Goal: Information Seeking & Learning: Learn about a topic

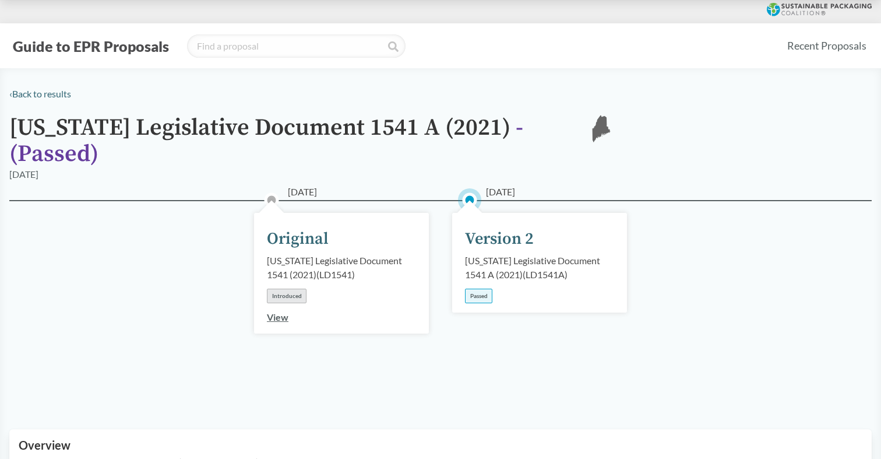
scroll to position [32, 0]
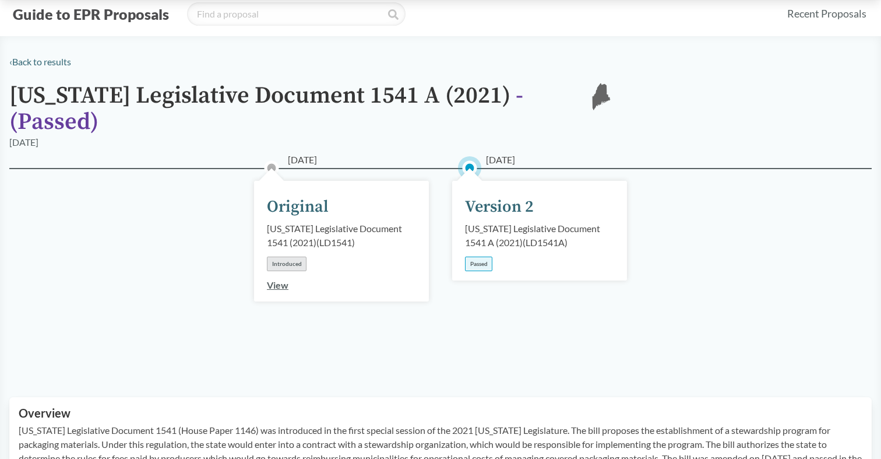
click at [483, 256] on div "Passed" at bounding box center [478, 263] width 27 height 15
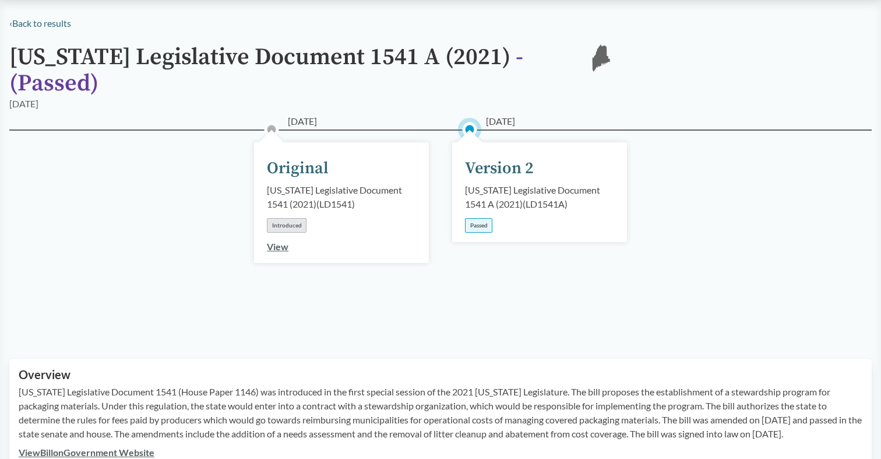
scroll to position [71, 0]
click at [270, 240] on link "View" at bounding box center [278, 245] width 22 height 11
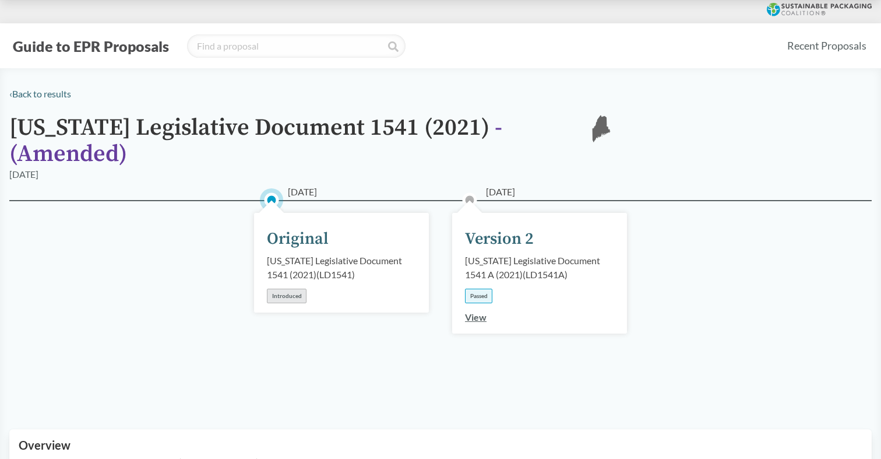
click at [473, 311] on link "View" at bounding box center [476, 316] width 22 height 11
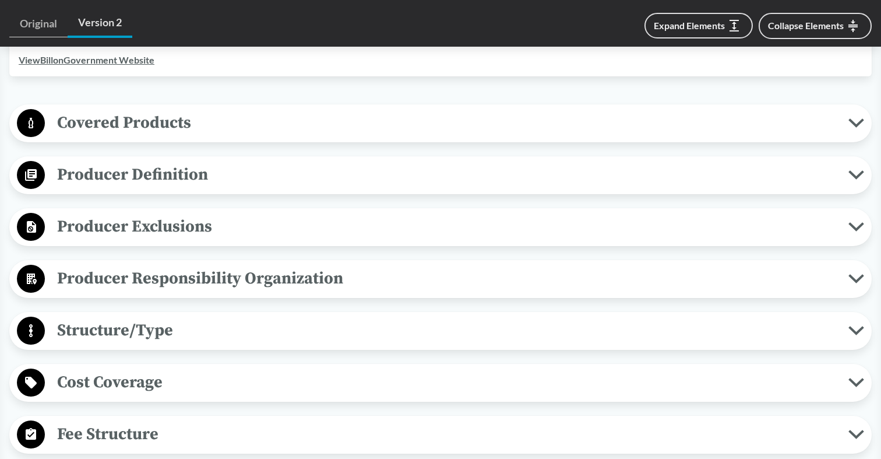
scroll to position [475, 0]
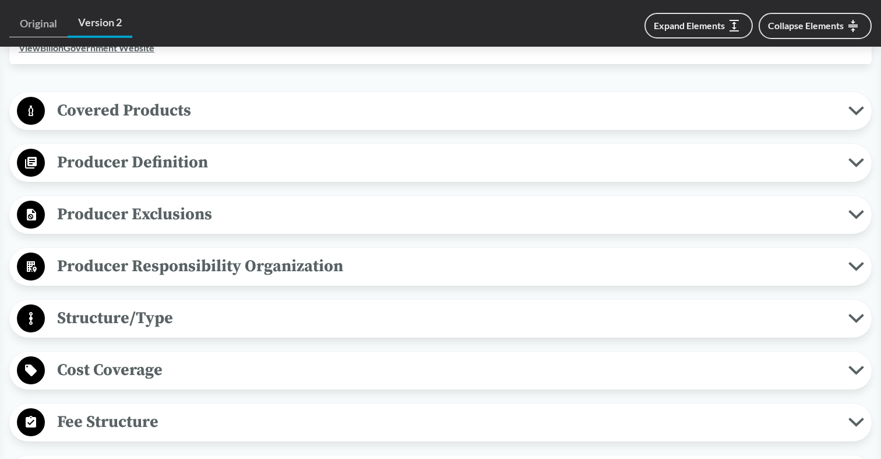
click at [444, 104] on span "Covered Products" at bounding box center [447, 110] width 804 height 26
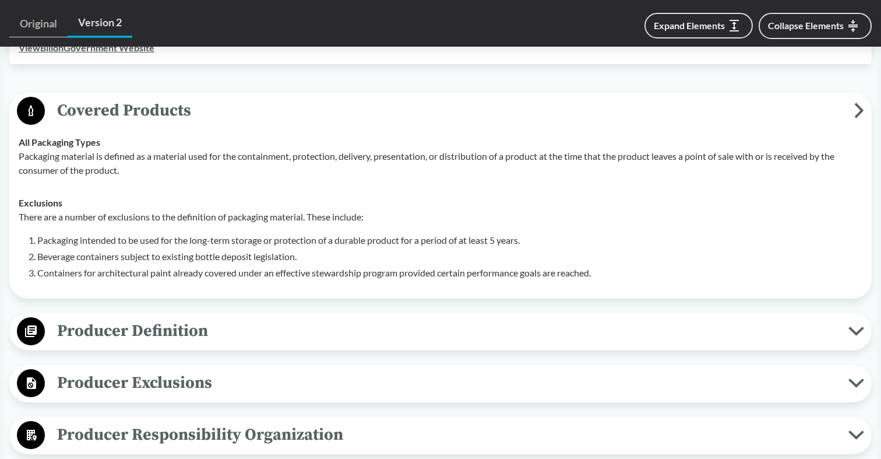
click at [347, 323] on span "Producer Definition" at bounding box center [447, 331] width 804 height 26
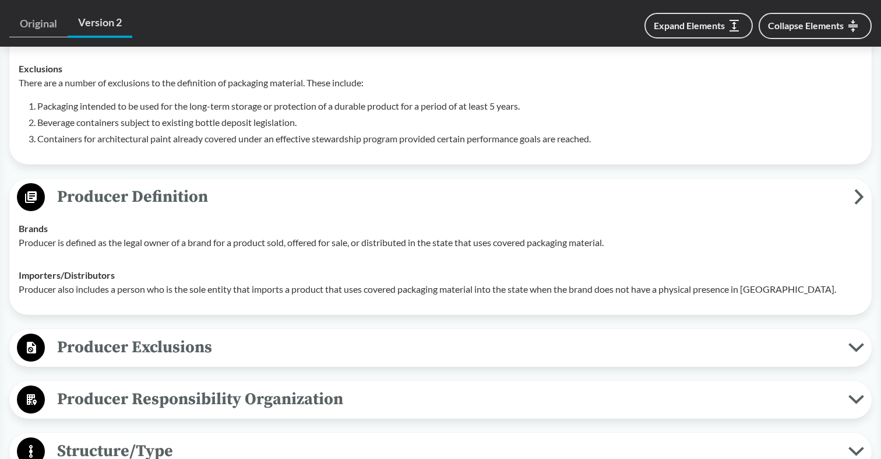
click at [347, 334] on span "Producer Exclusions" at bounding box center [447, 347] width 804 height 26
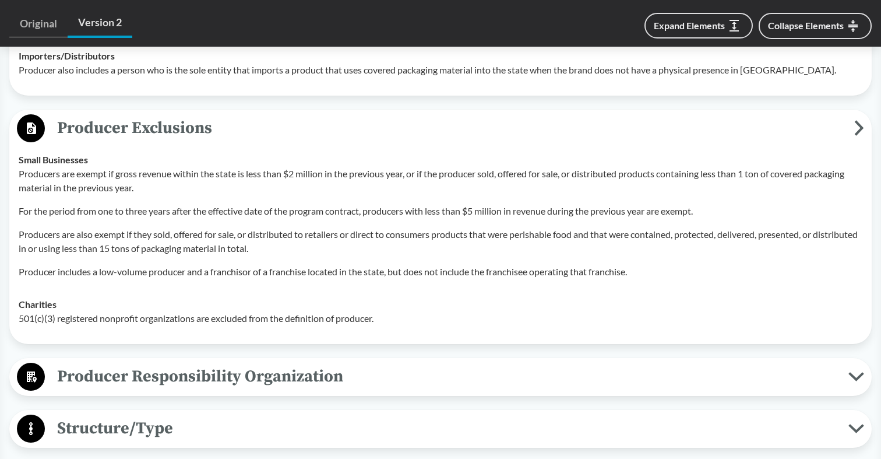
scroll to position [834, 0]
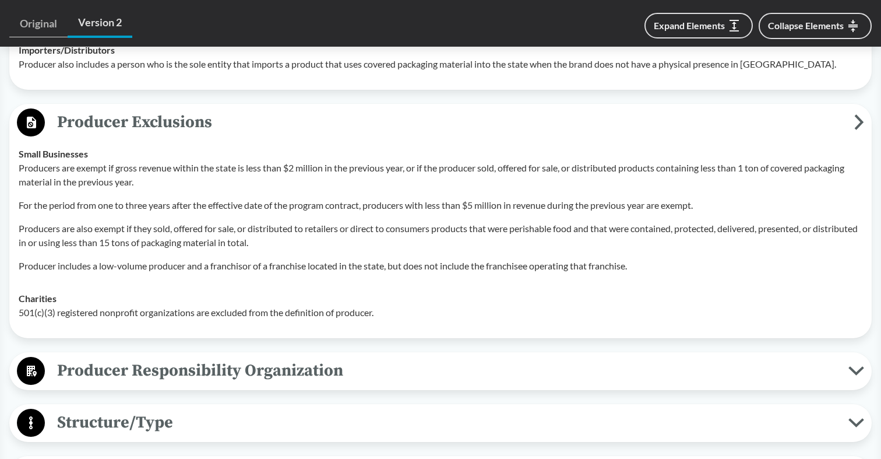
click at [336, 367] on button "Producer Responsibility Organization" at bounding box center [440, 371] width 854 height 30
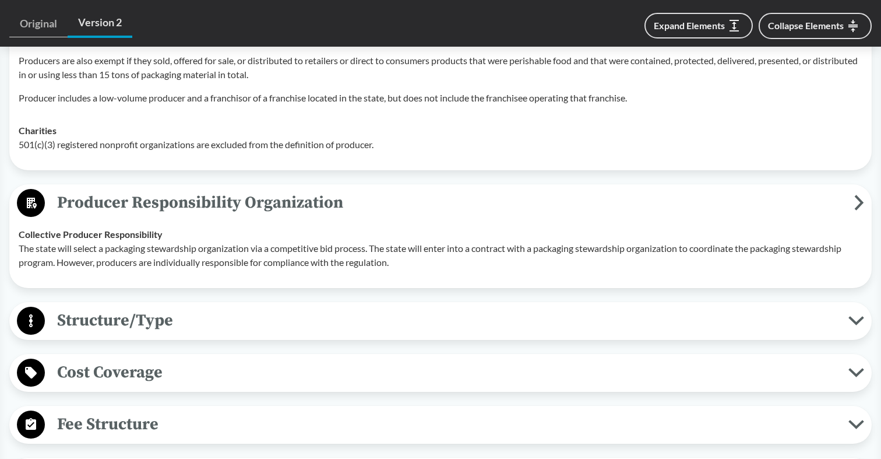
scroll to position [1026, 0]
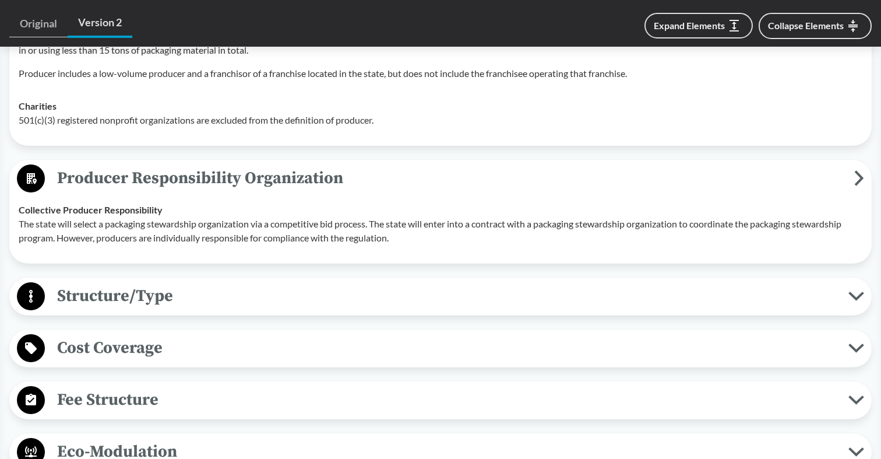
click at [349, 287] on span "Structure/Type" at bounding box center [447, 296] width 804 height 26
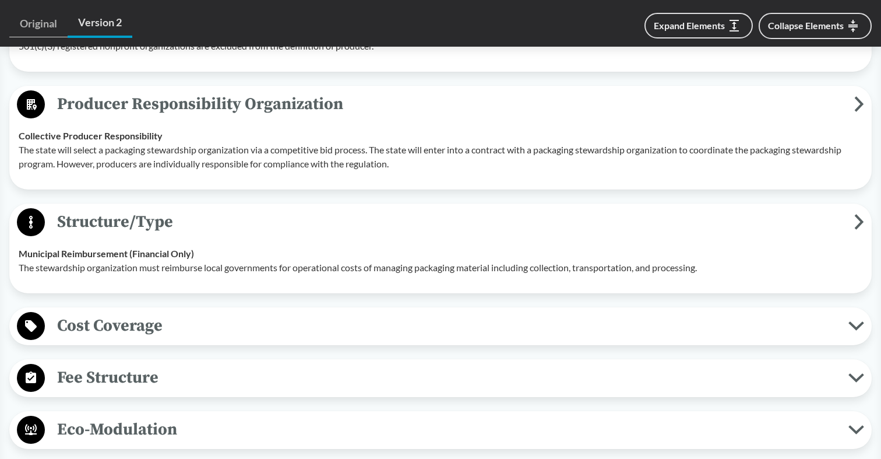
scroll to position [1110, 0]
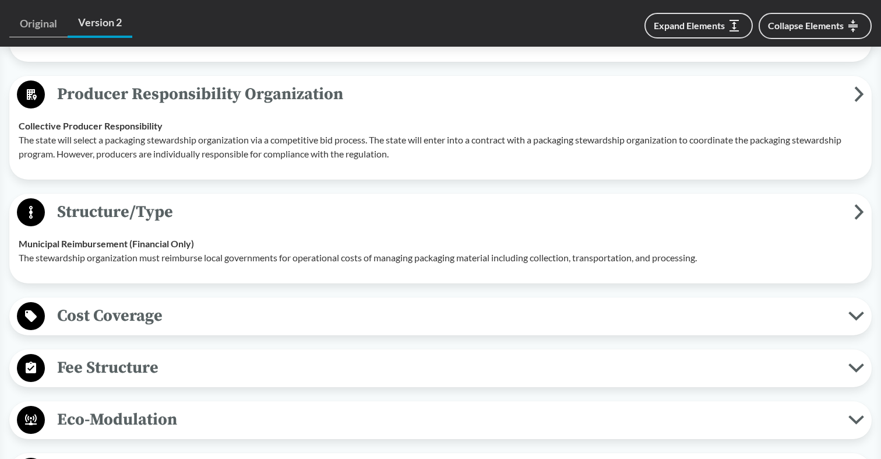
click at [330, 302] on span "Cost Coverage" at bounding box center [447, 315] width 804 height 26
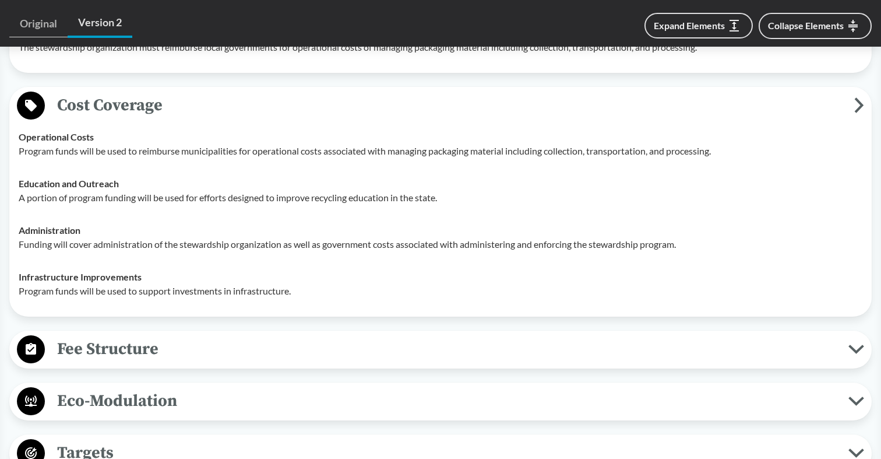
click at [252, 336] on span "Fee Structure" at bounding box center [447, 349] width 804 height 26
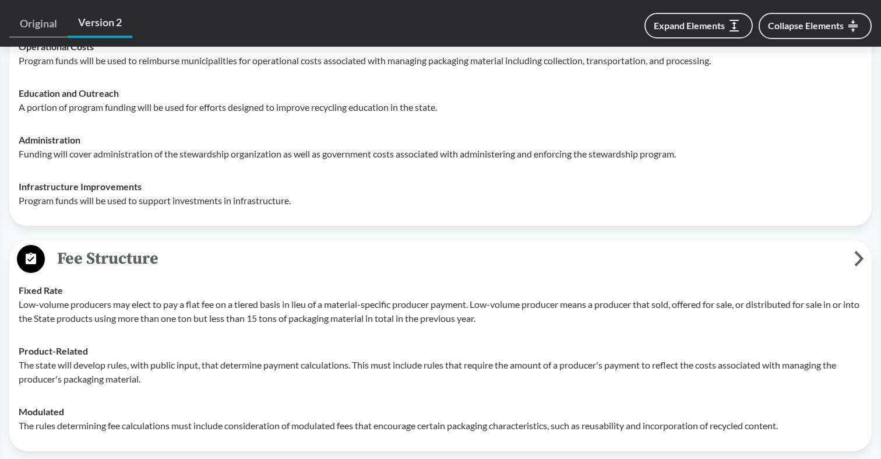
scroll to position [1417, 0]
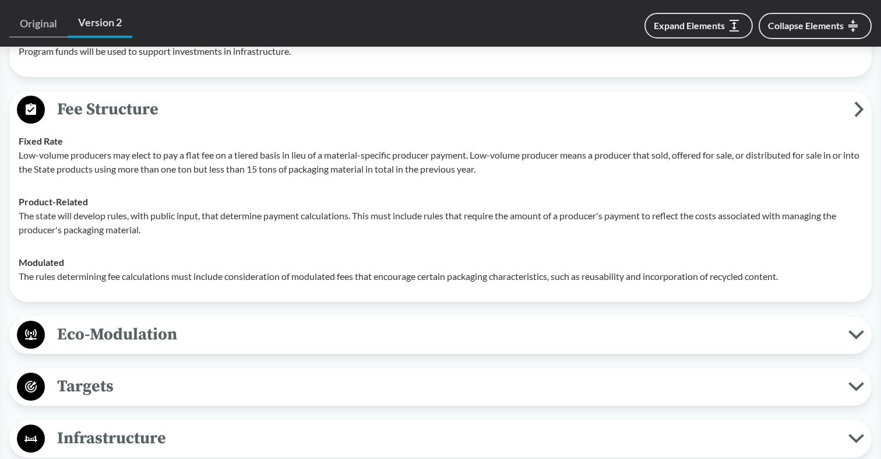
click at [158, 321] on span "Eco-Modulation" at bounding box center [447, 334] width 804 height 26
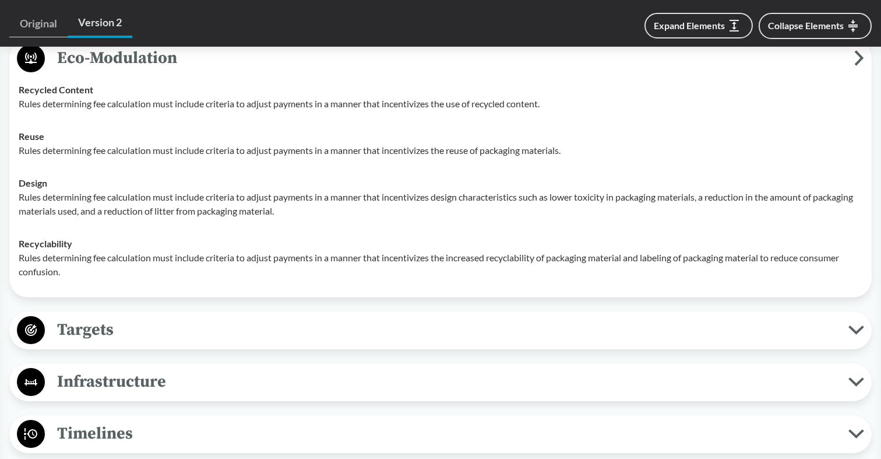
scroll to position [1841, 0]
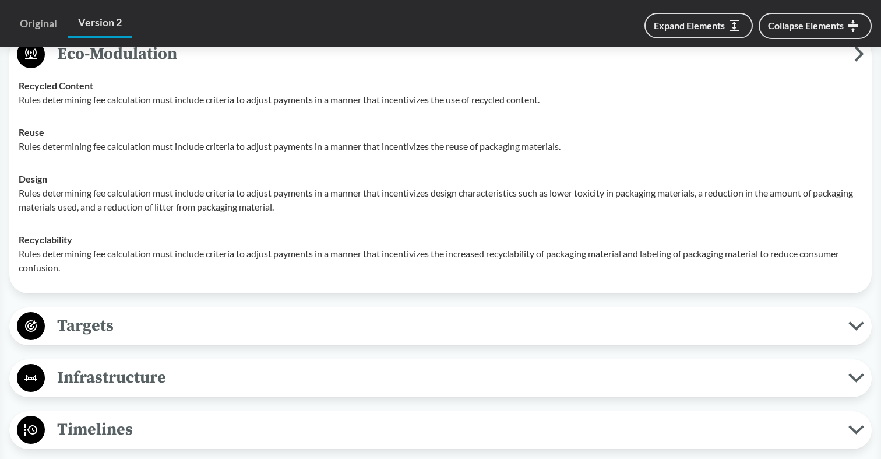
click at [107, 313] on span "Targets" at bounding box center [447, 325] width 804 height 26
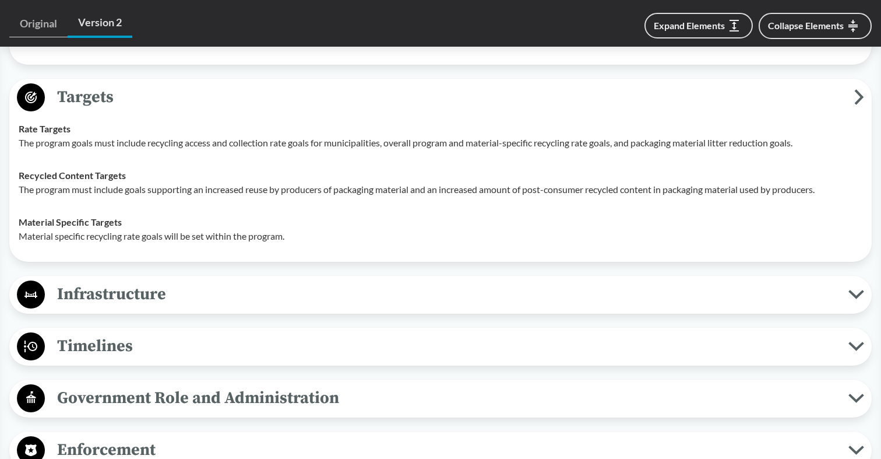
scroll to position [2070, 0]
click at [118, 332] on span "Timelines" at bounding box center [447, 345] width 804 height 26
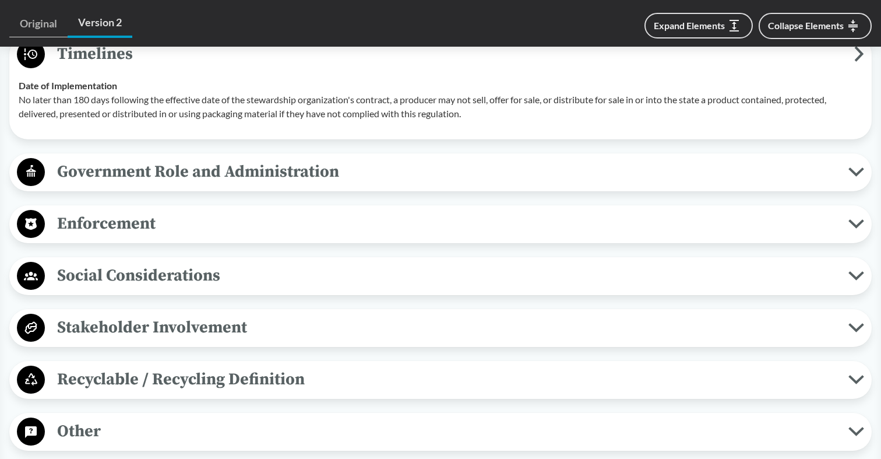
scroll to position [2404, 0]
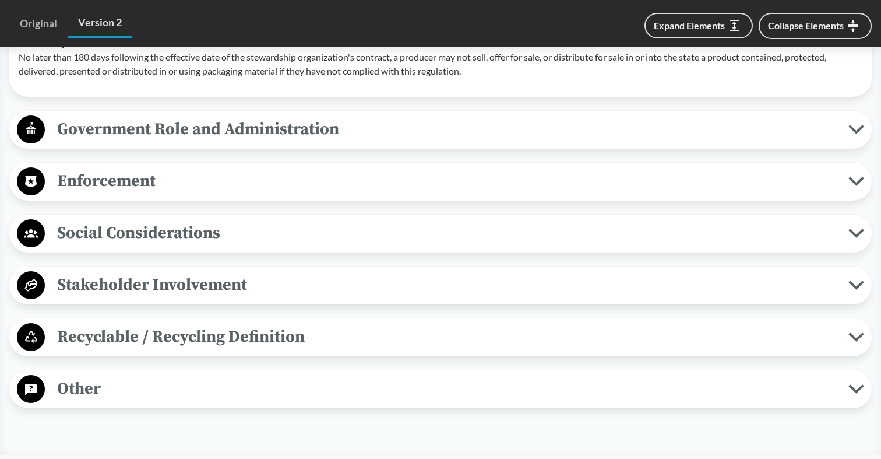
click at [128, 323] on span "Recyclable / Recycling Definition" at bounding box center [447, 336] width 804 height 26
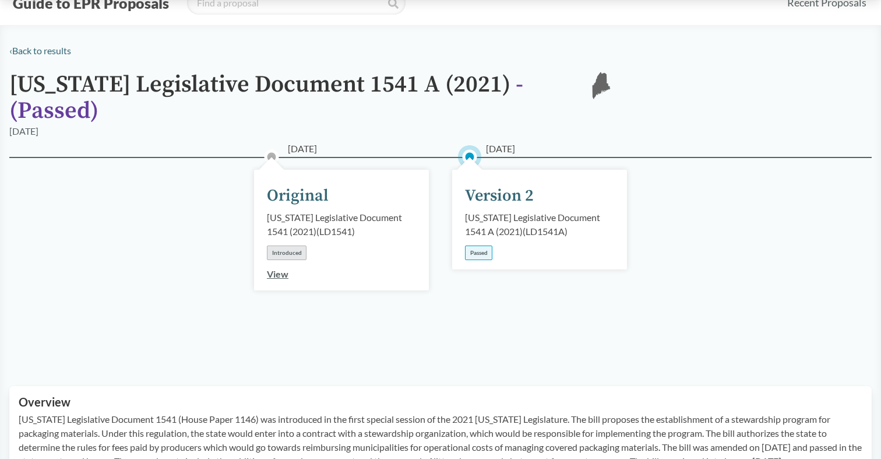
scroll to position [0, 0]
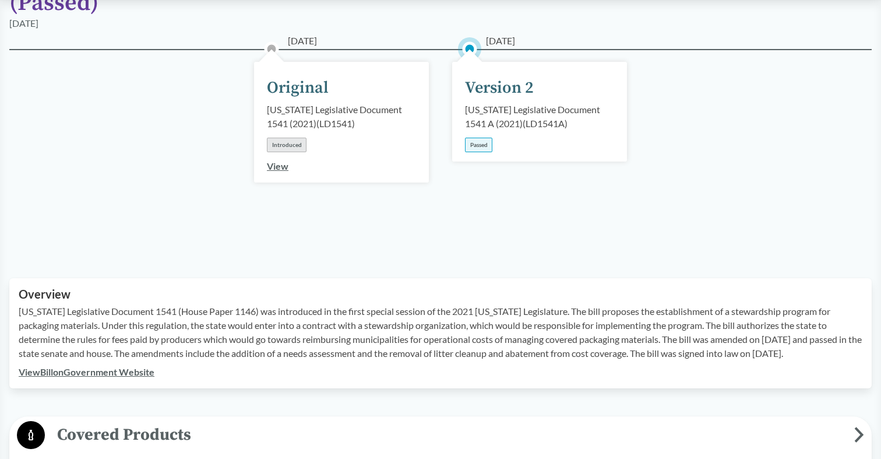
scroll to position [153, 0]
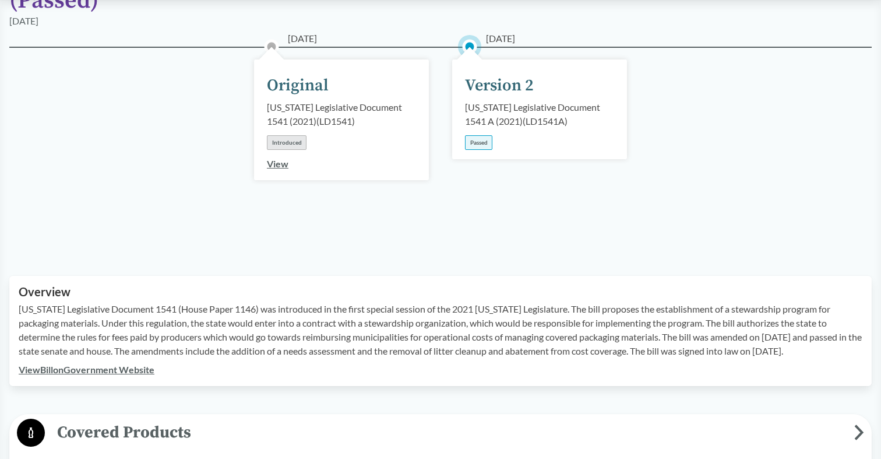
click at [139, 364] on link "View Bill on Government Website" at bounding box center [87, 369] width 136 height 11
